Goal: Find specific page/section: Find specific page/section

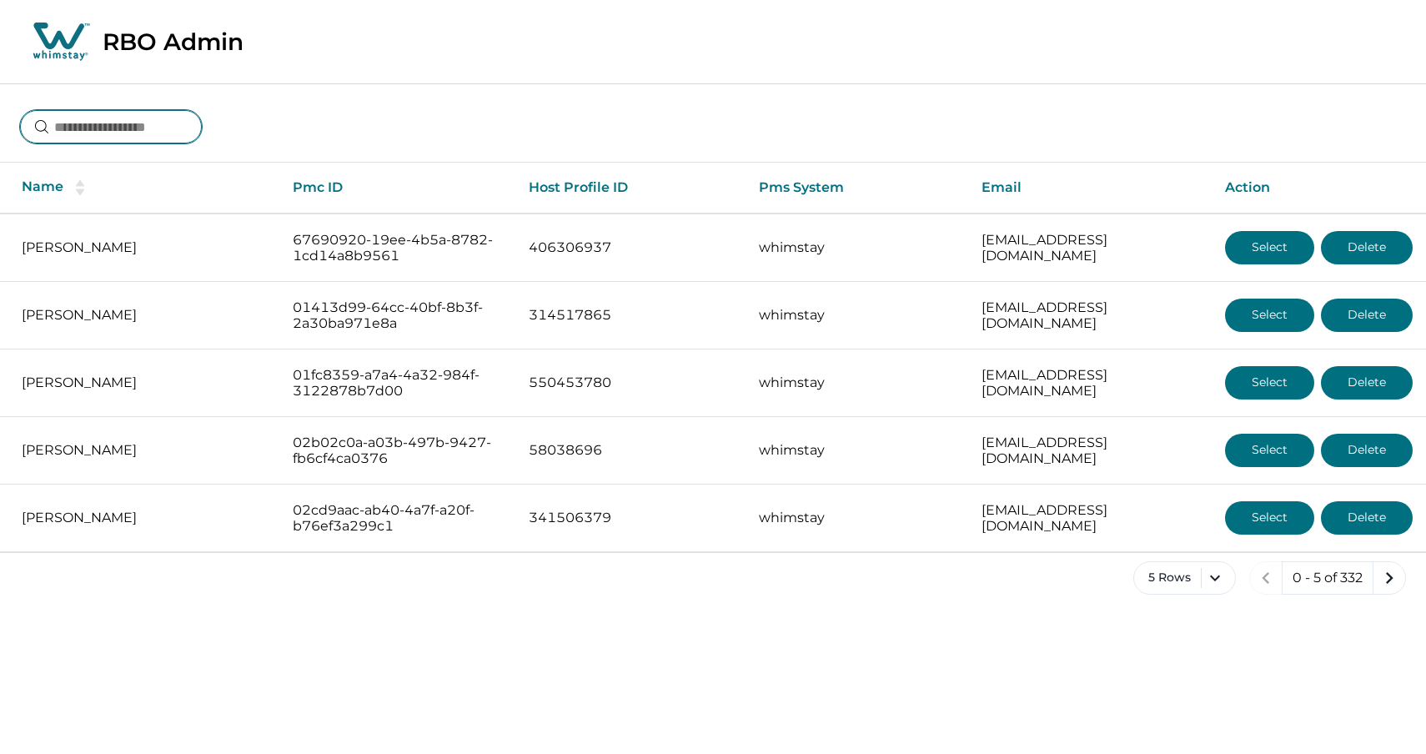
click at [134, 131] on input at bounding box center [111, 126] width 182 height 33
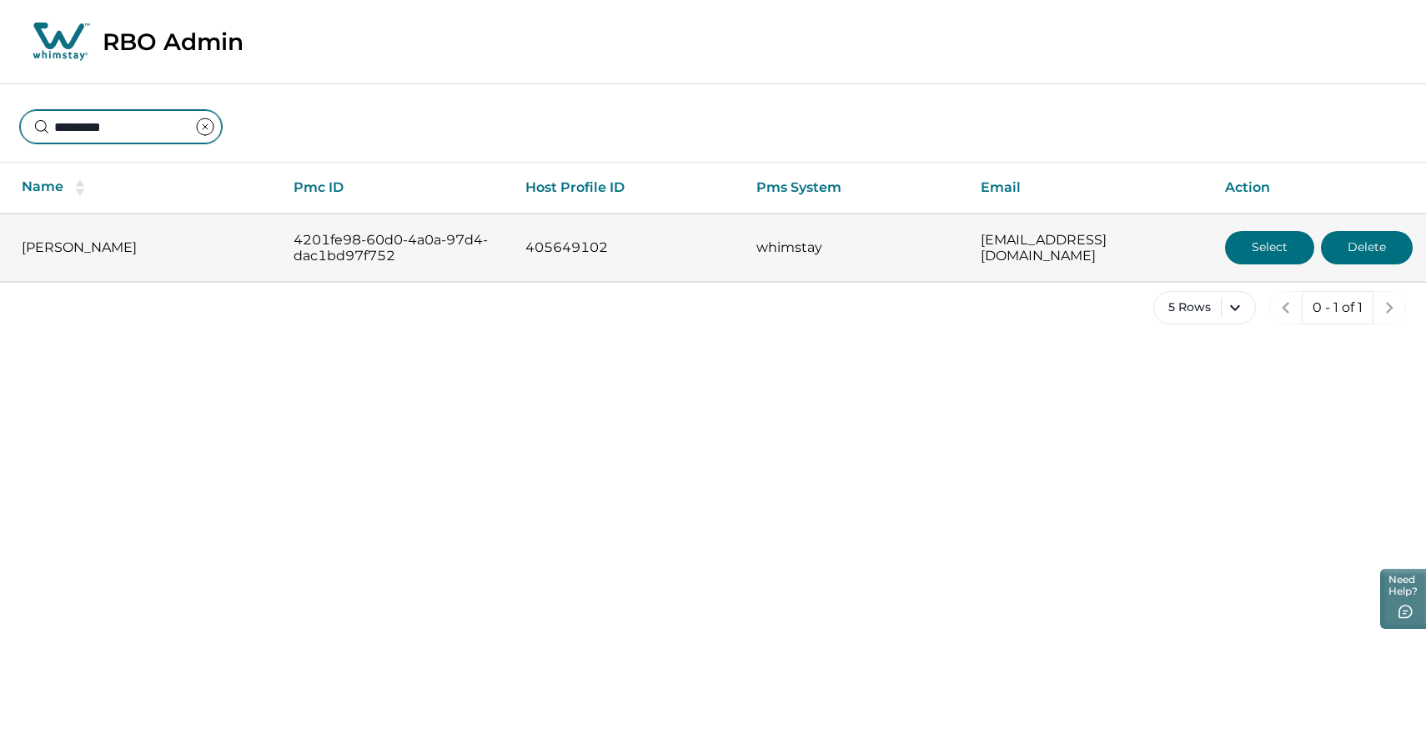
type input "*********"
click at [1260, 252] on button "Select" at bounding box center [1269, 247] width 89 height 33
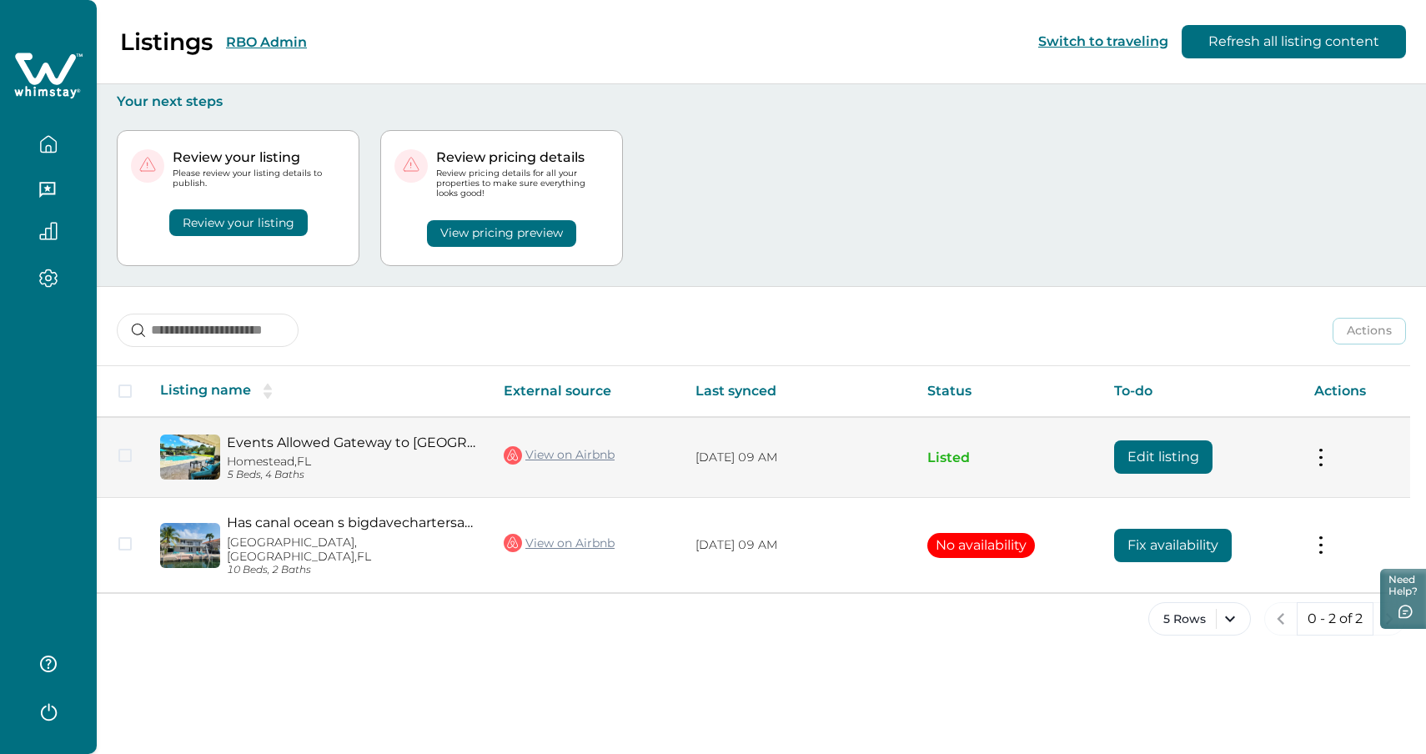
click at [197, 445] on img at bounding box center [190, 456] width 60 height 45
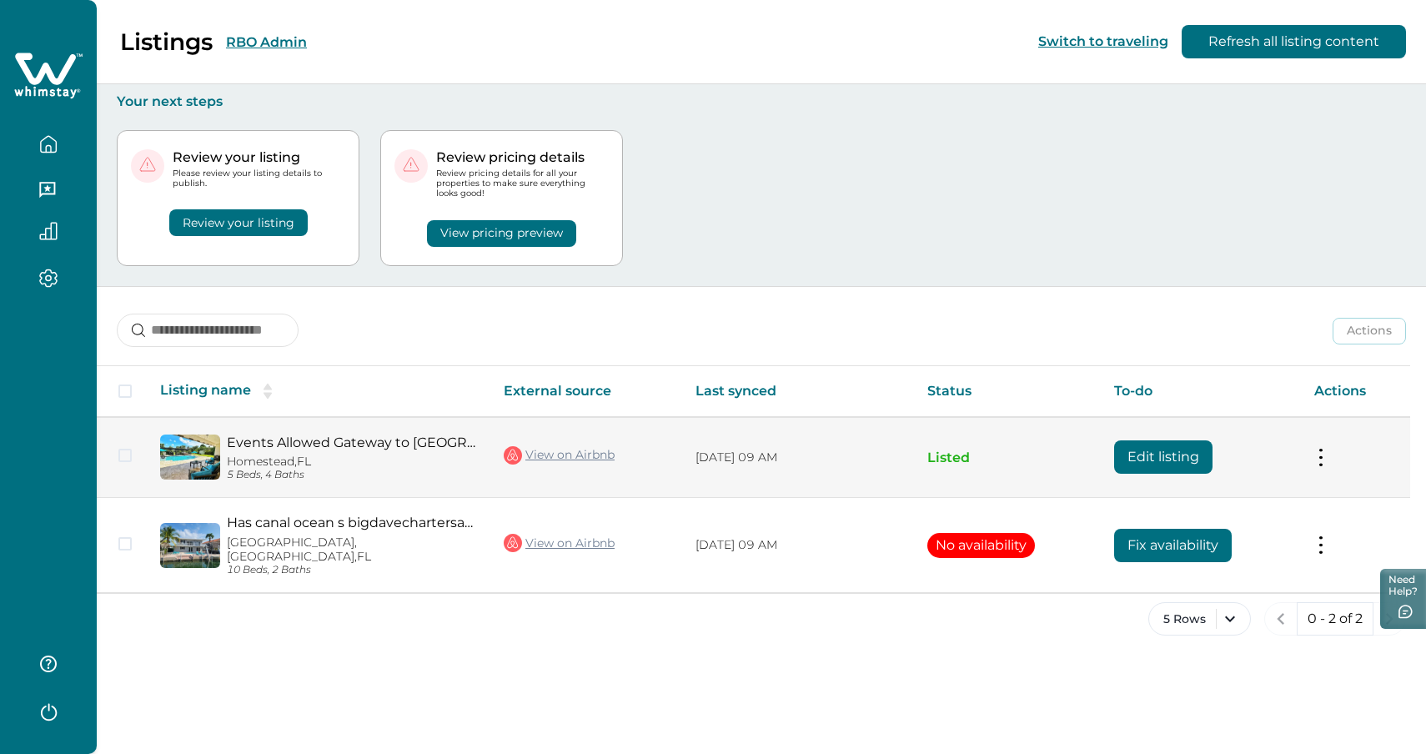
click at [197, 445] on img at bounding box center [190, 456] width 60 height 45
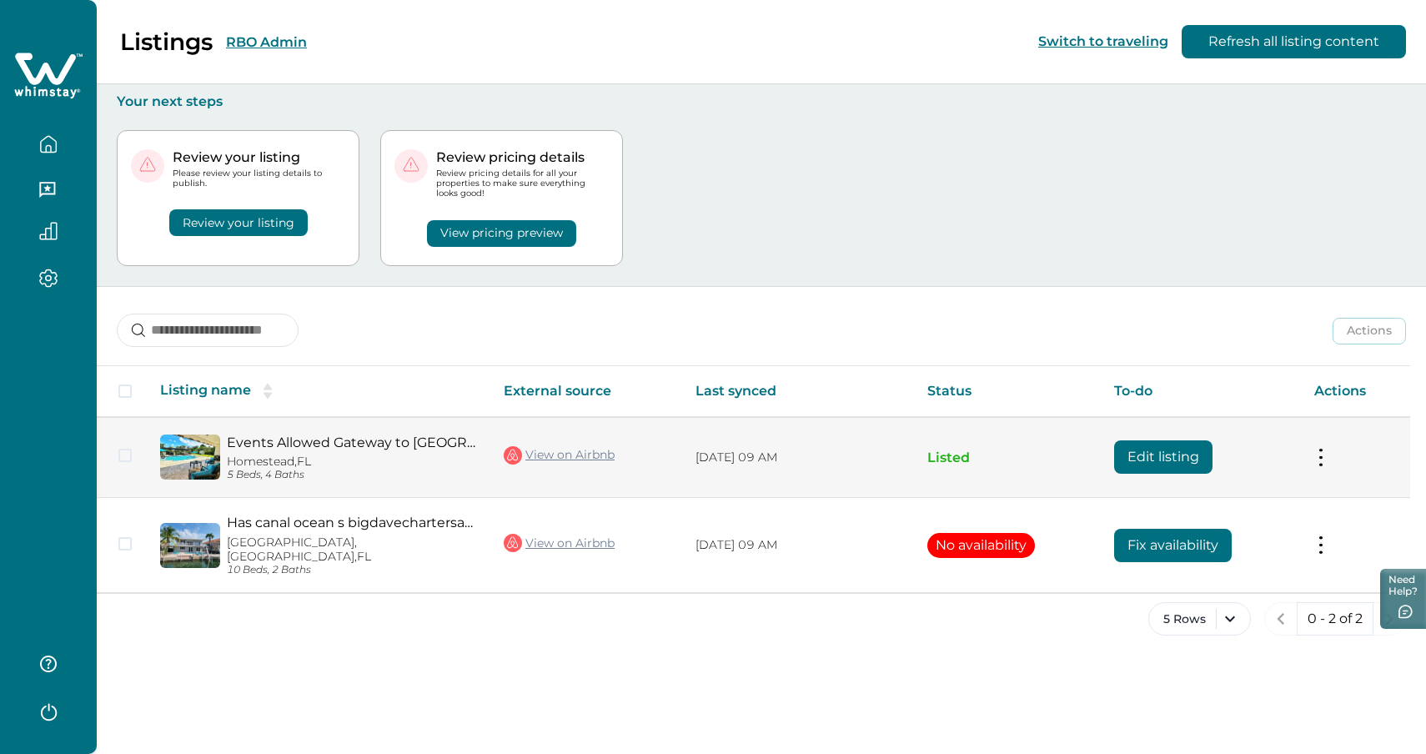
click at [197, 445] on img at bounding box center [190, 456] width 60 height 45
click at [270, 443] on link "Events Allowed Gateway to [GEOGRAPHIC_DATA] & Fl Keys [GEOGRAPHIC_DATA]" at bounding box center [352, 442] width 250 height 16
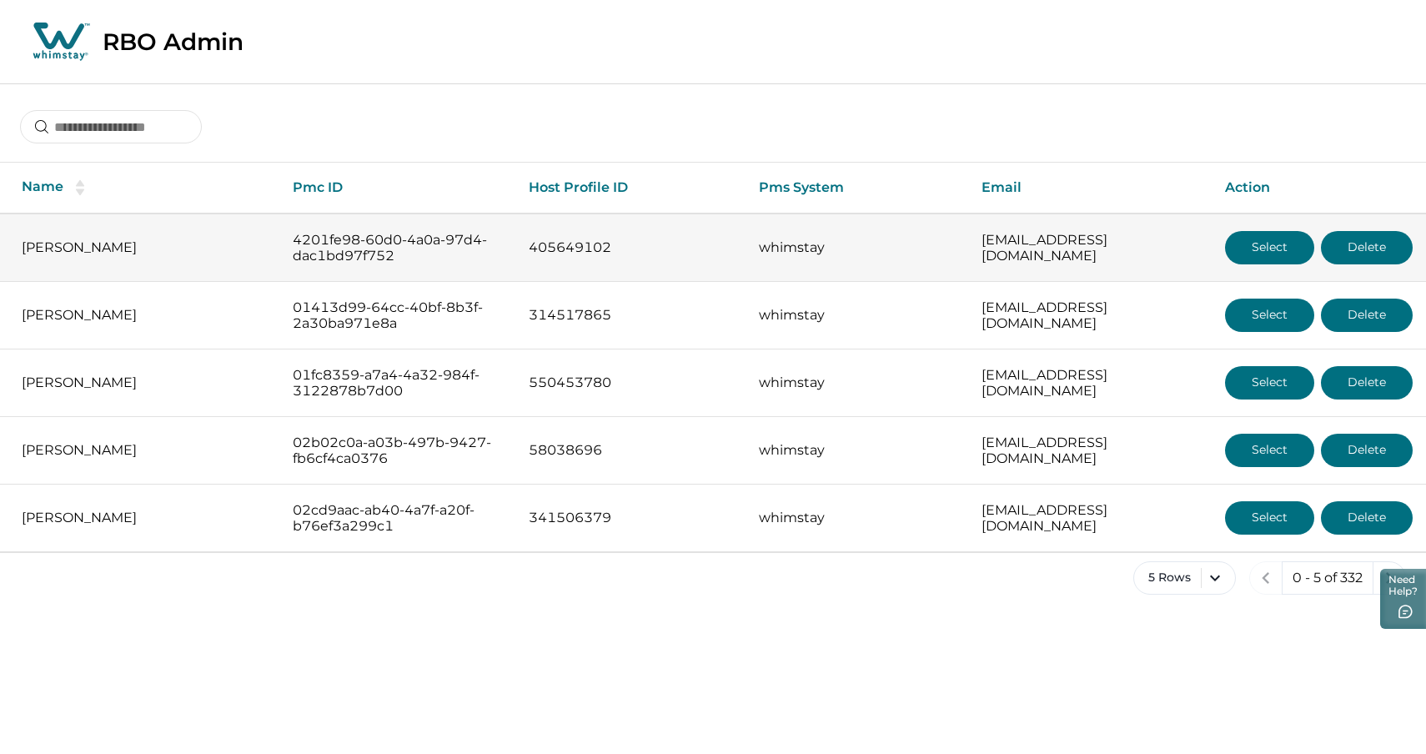
click at [1254, 243] on button "Select" at bounding box center [1269, 247] width 89 height 33
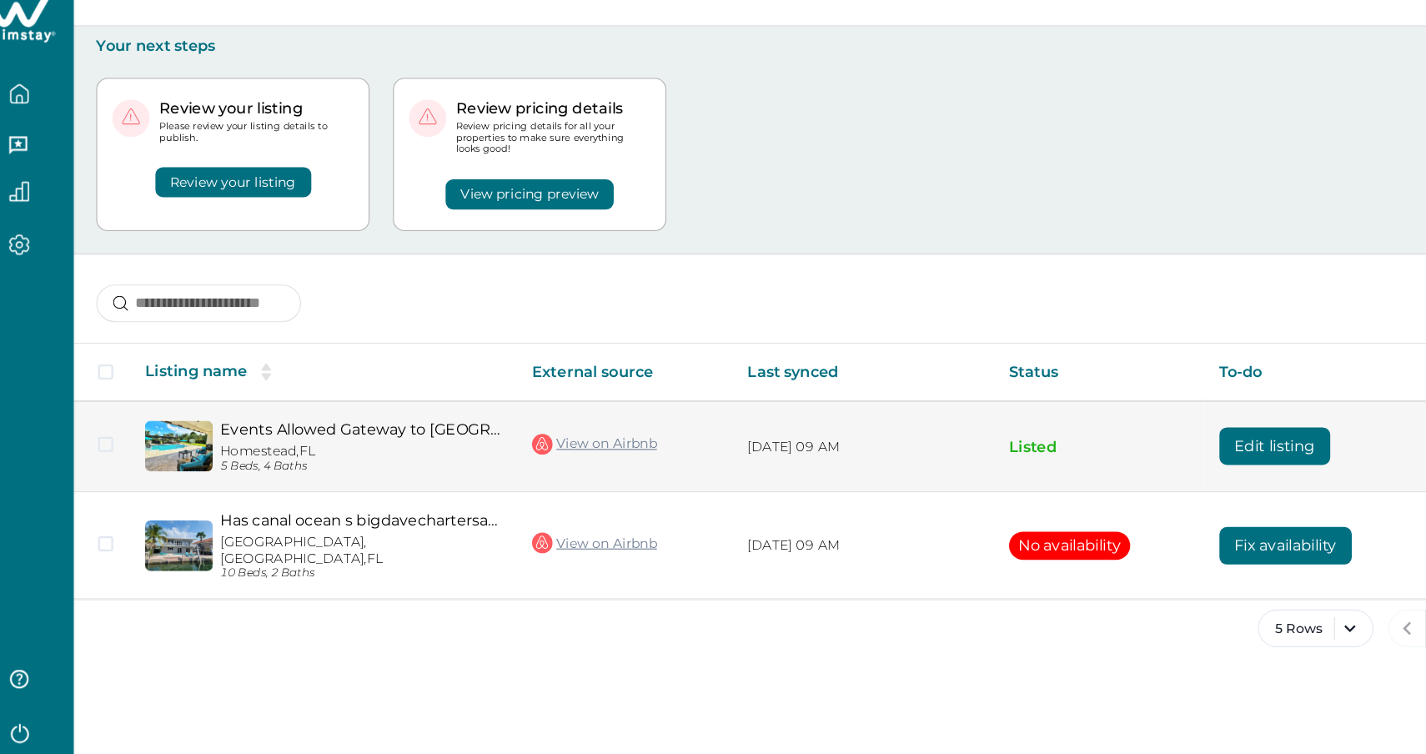
click at [379, 449] on link "Events Allowed Gateway to [GEOGRAPHIC_DATA] & Fl Keys [GEOGRAPHIC_DATA]" at bounding box center [352, 442] width 250 height 16
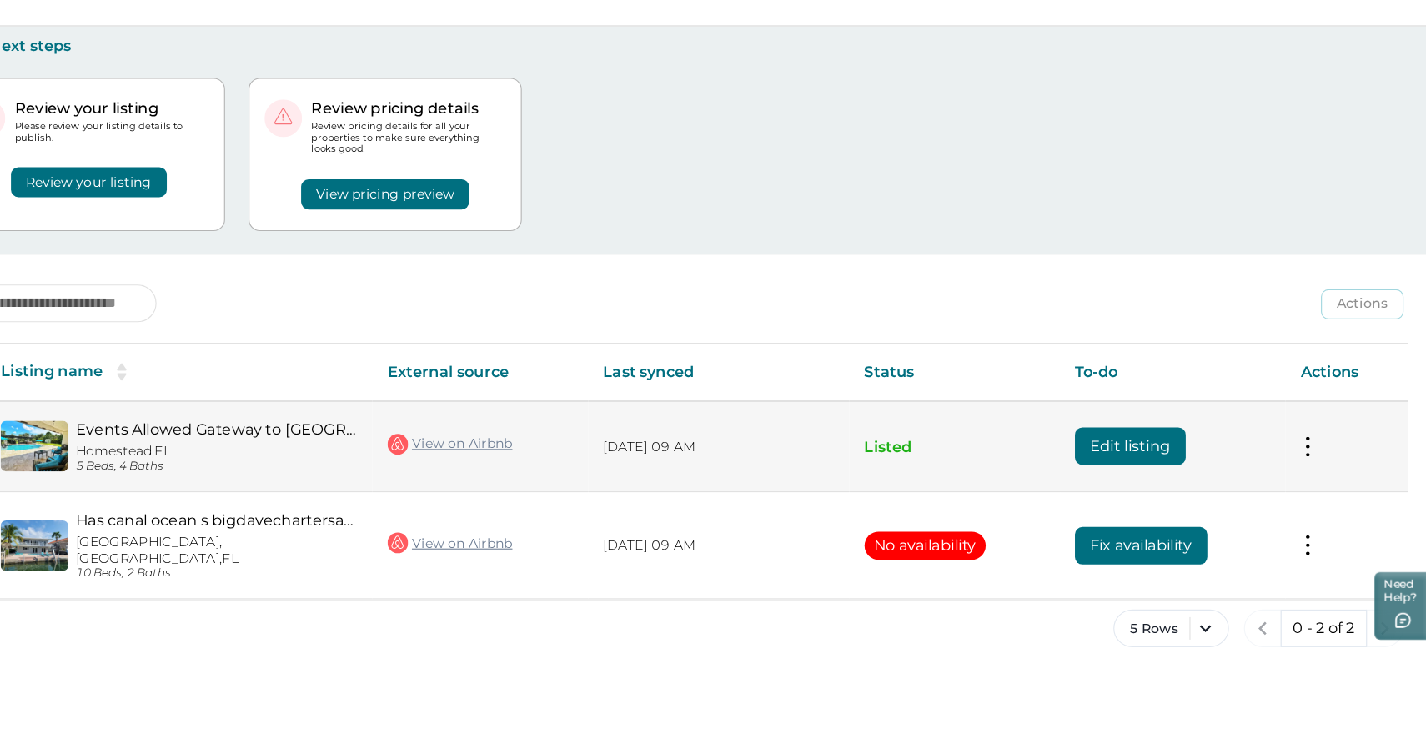
click at [770, 464] on p "[DATE] 09 AM" at bounding box center [797, 457] width 205 height 17
